Goal: Use online tool/utility: Utilize a website feature to perform a specific function

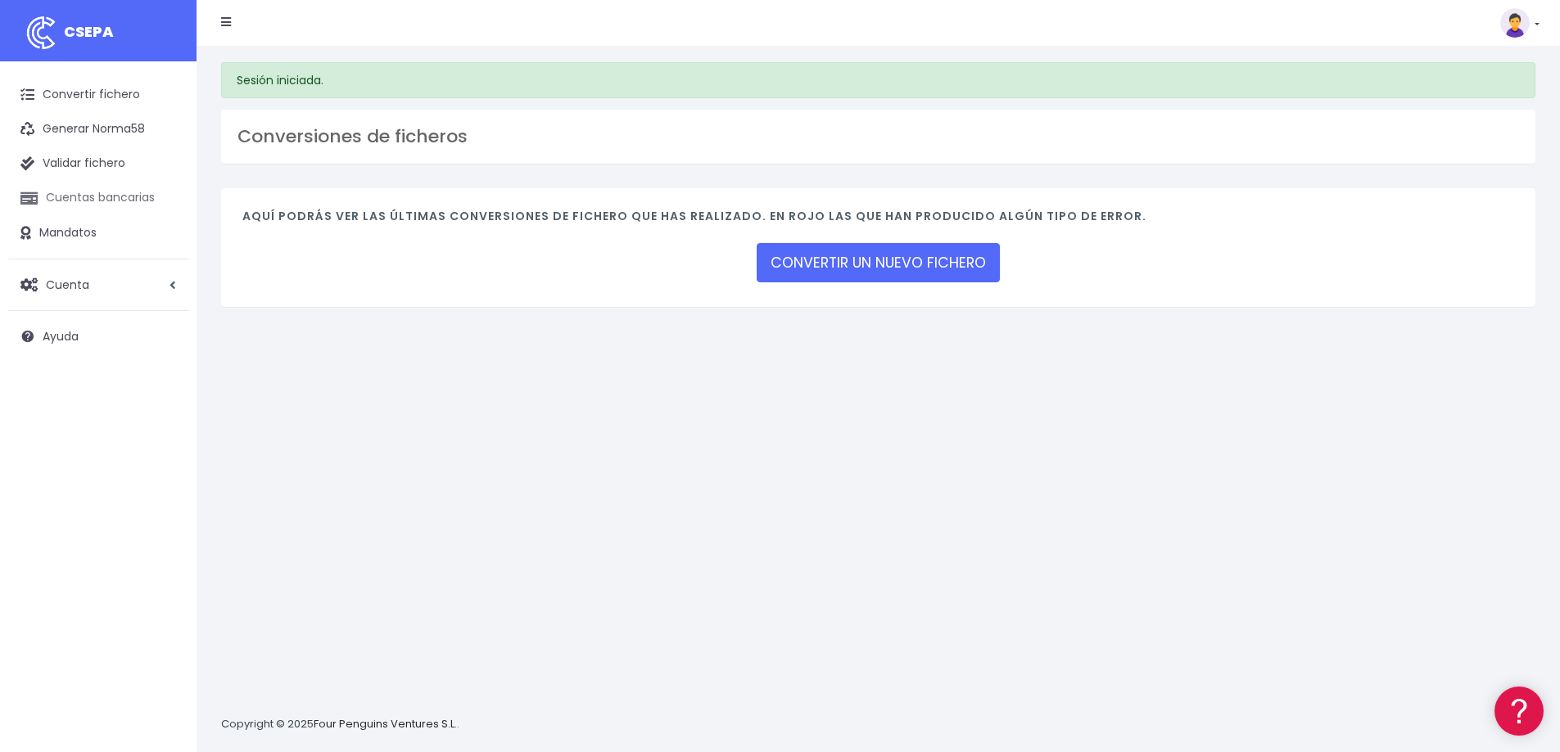
click at [100, 204] on link "Cuentas bancarias" at bounding box center [98, 198] width 180 height 34
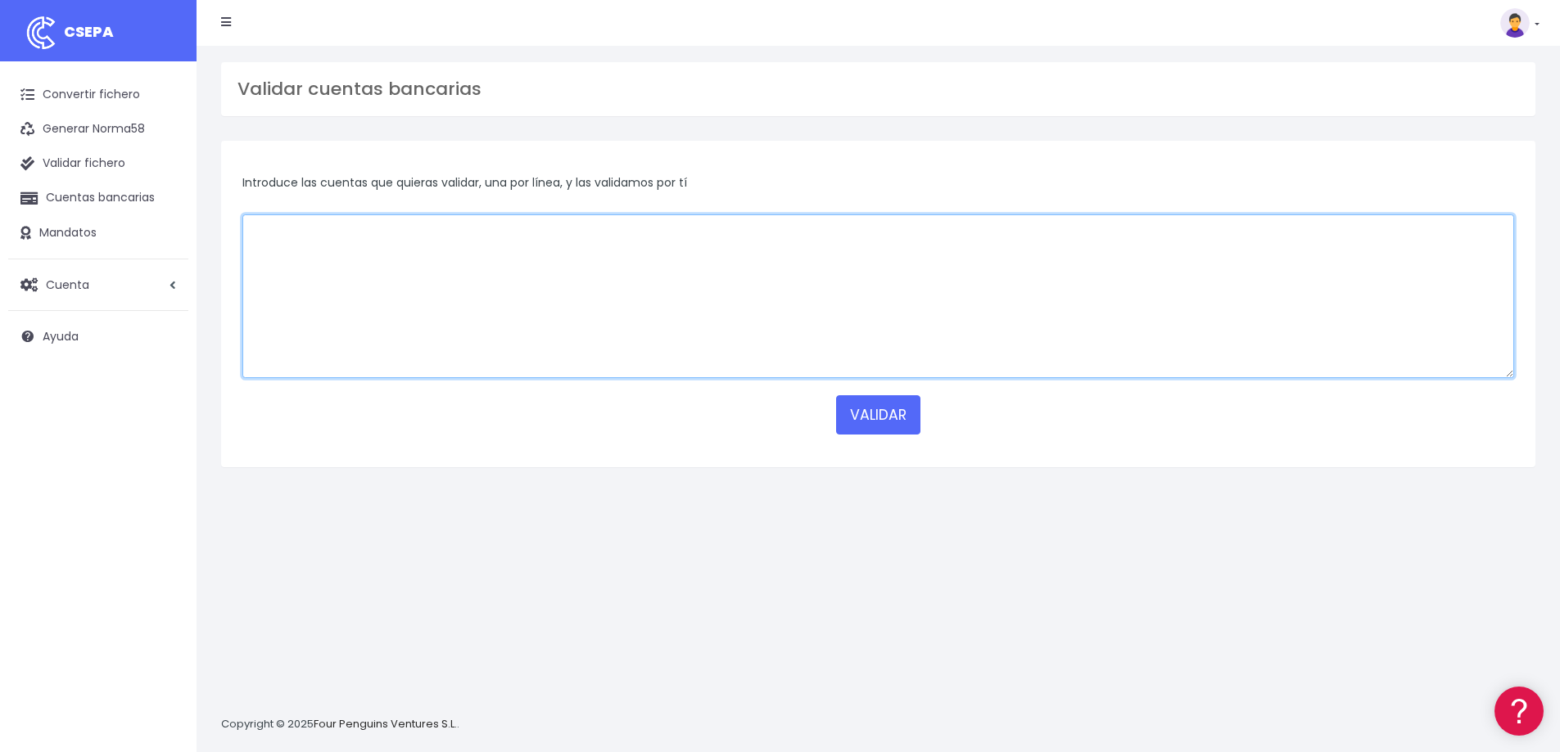
click at [456, 255] on textarea at bounding box center [877, 296] width 1271 height 164
paste textarea "ES2900730100500434196189 ES7221004187712200178296 ES2201827066250200976522 ES71…"
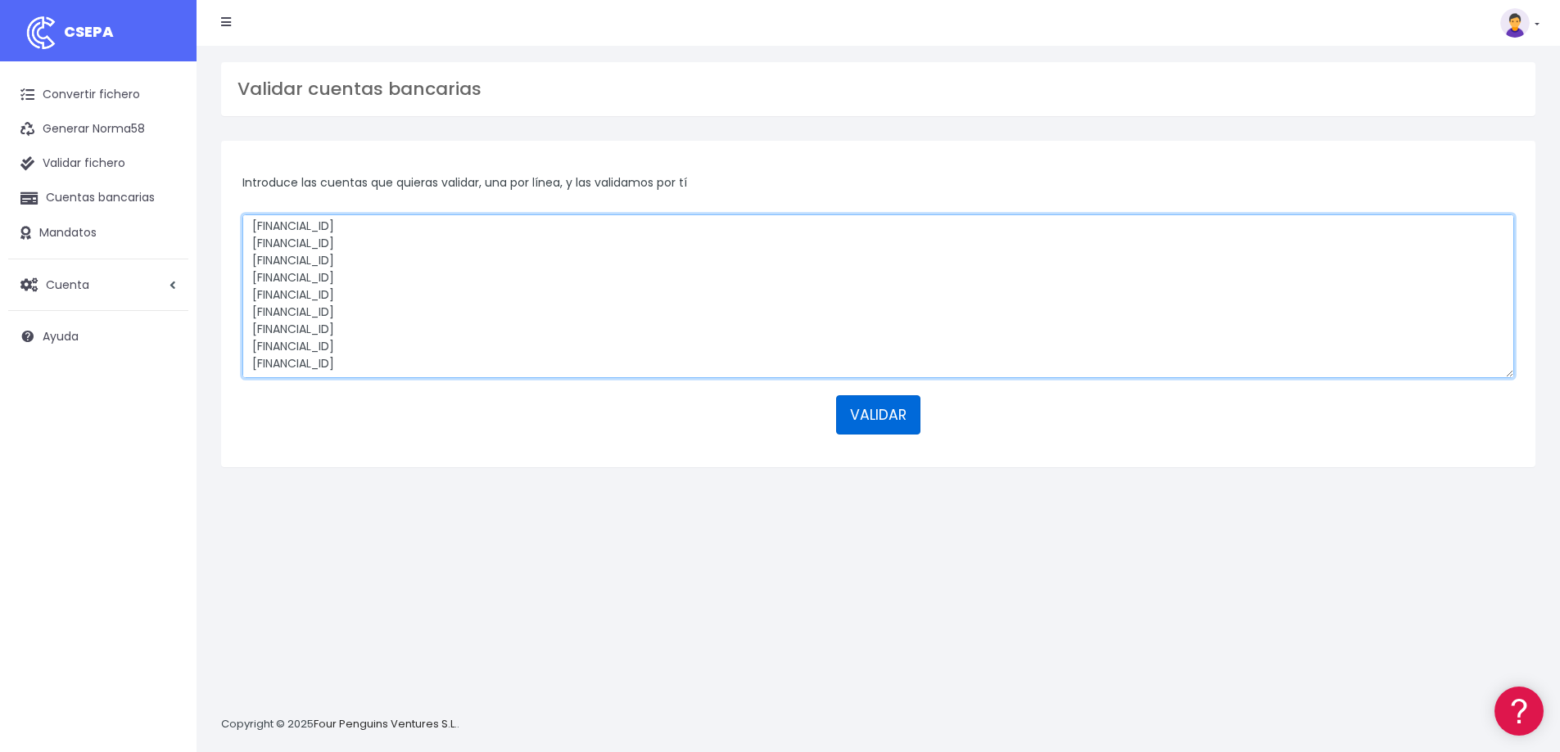
type textarea "ES2900730100500434196189 ES7221004187712200178296 ES2201827066250200976522 ES71…"
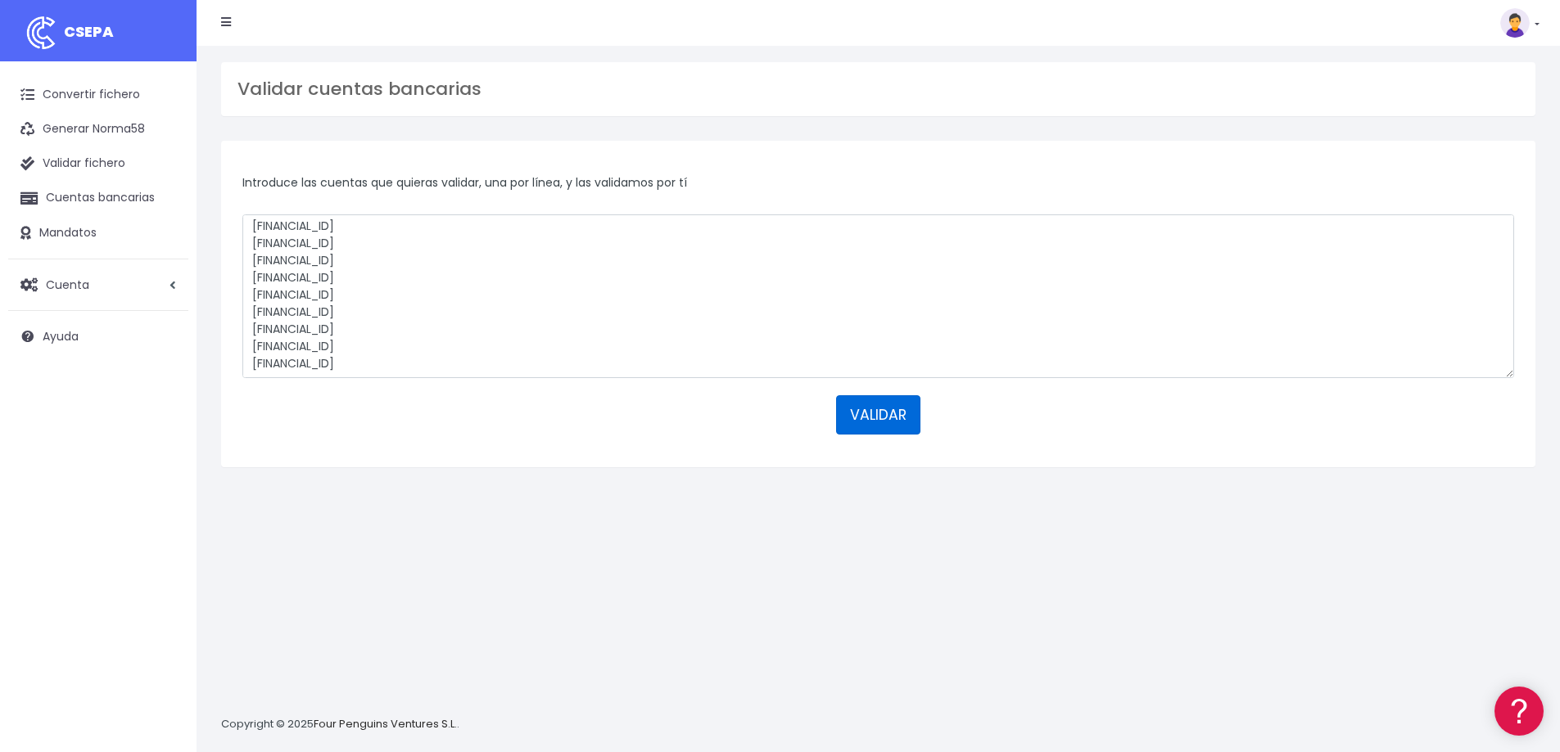
click at [864, 416] on button "VALIDAR" at bounding box center [878, 414] width 84 height 39
